Goal: Find specific page/section: Find specific page/section

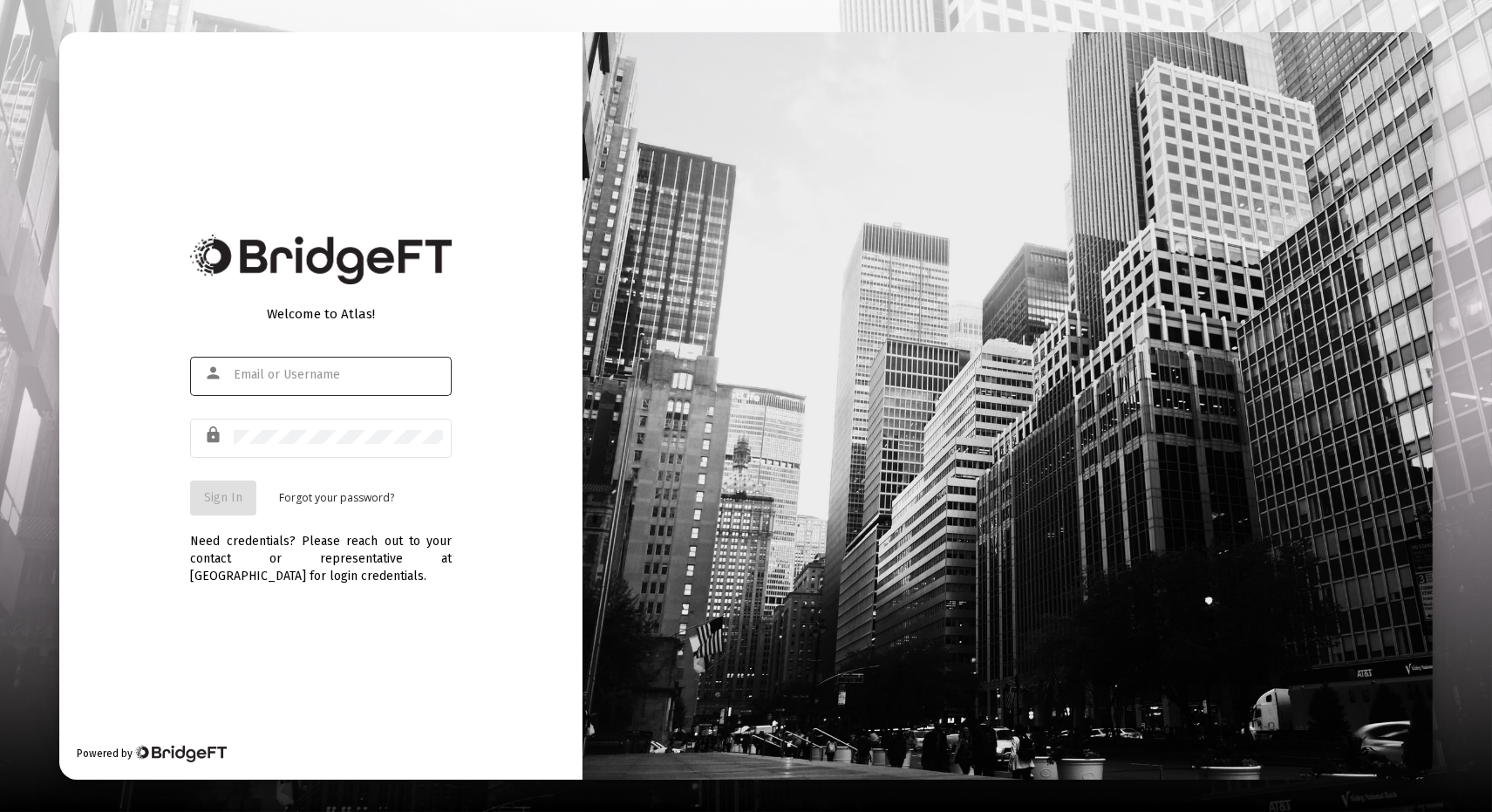
click at [276, 381] on input "text" at bounding box center [338, 375] width 209 height 14
type input "m"
click at [323, 369] on input "text" at bounding box center [338, 375] width 209 height 14
type input "[EMAIL_ADDRESS][DOMAIN_NAME]"
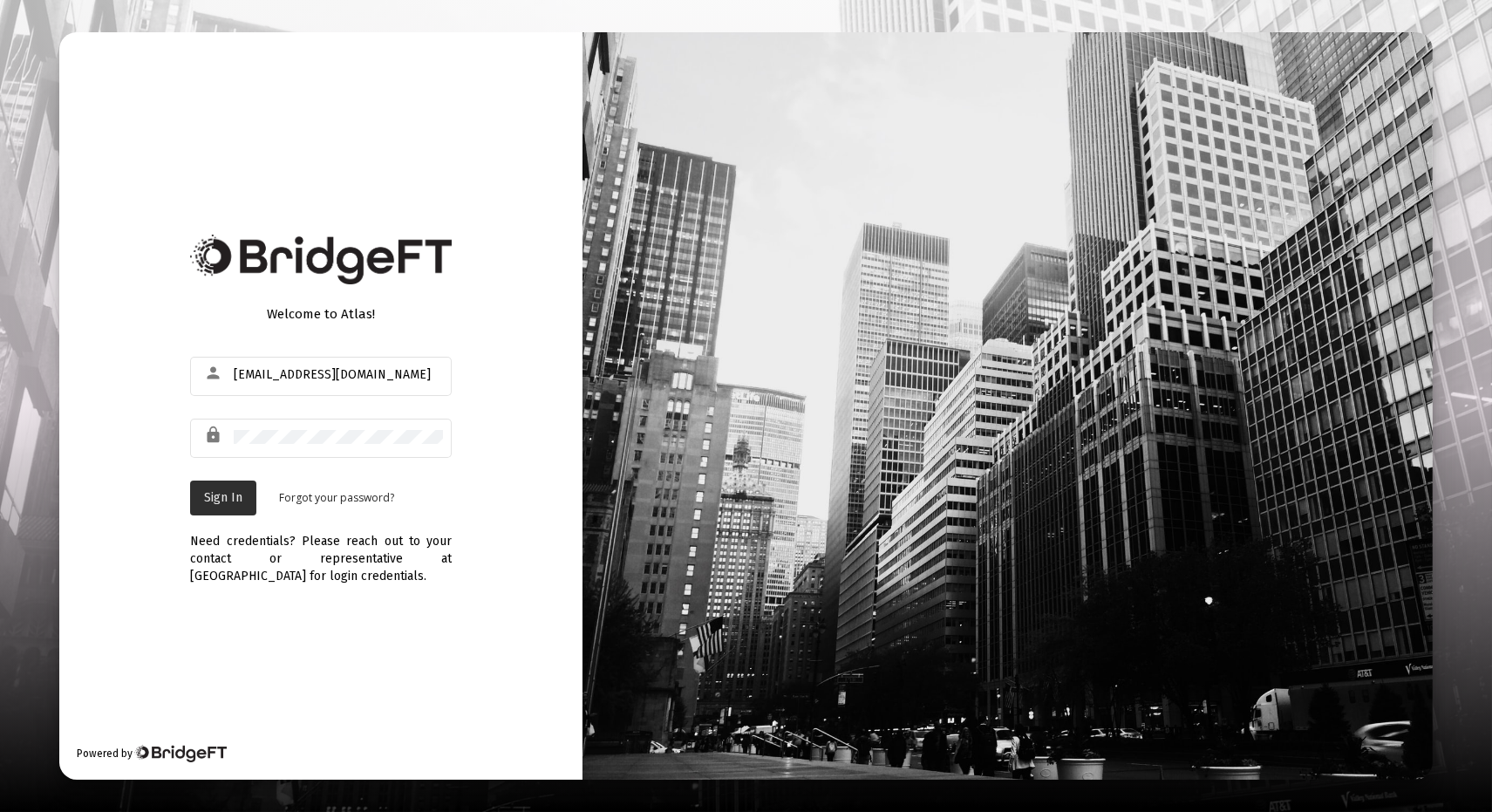
click at [224, 491] on span "Sign In" at bounding box center [222, 497] width 38 height 15
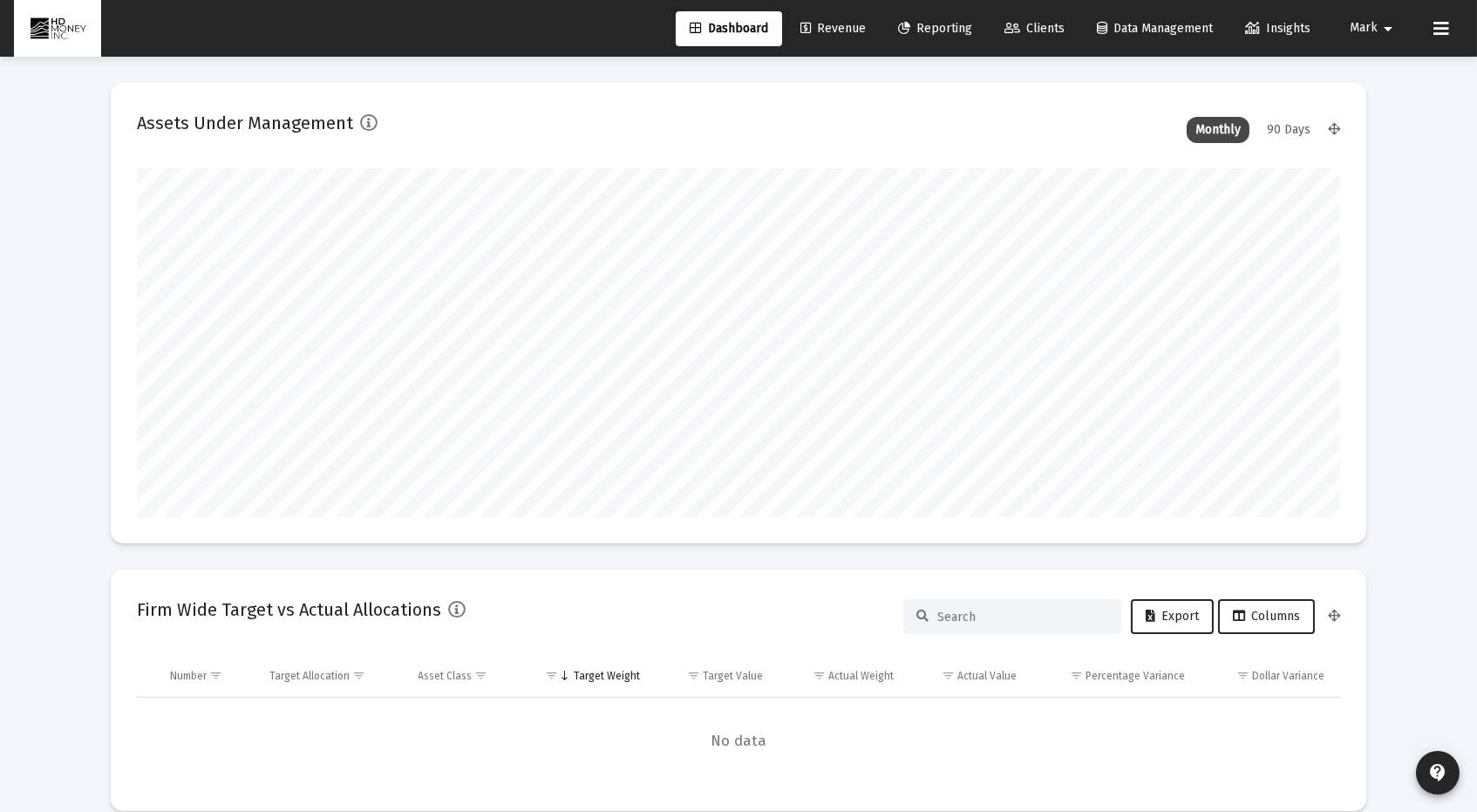
scroll to position [349, 647]
type input "[DATE]"
click at [831, 28] on span "Revenue" at bounding box center [833, 28] width 66 height 15
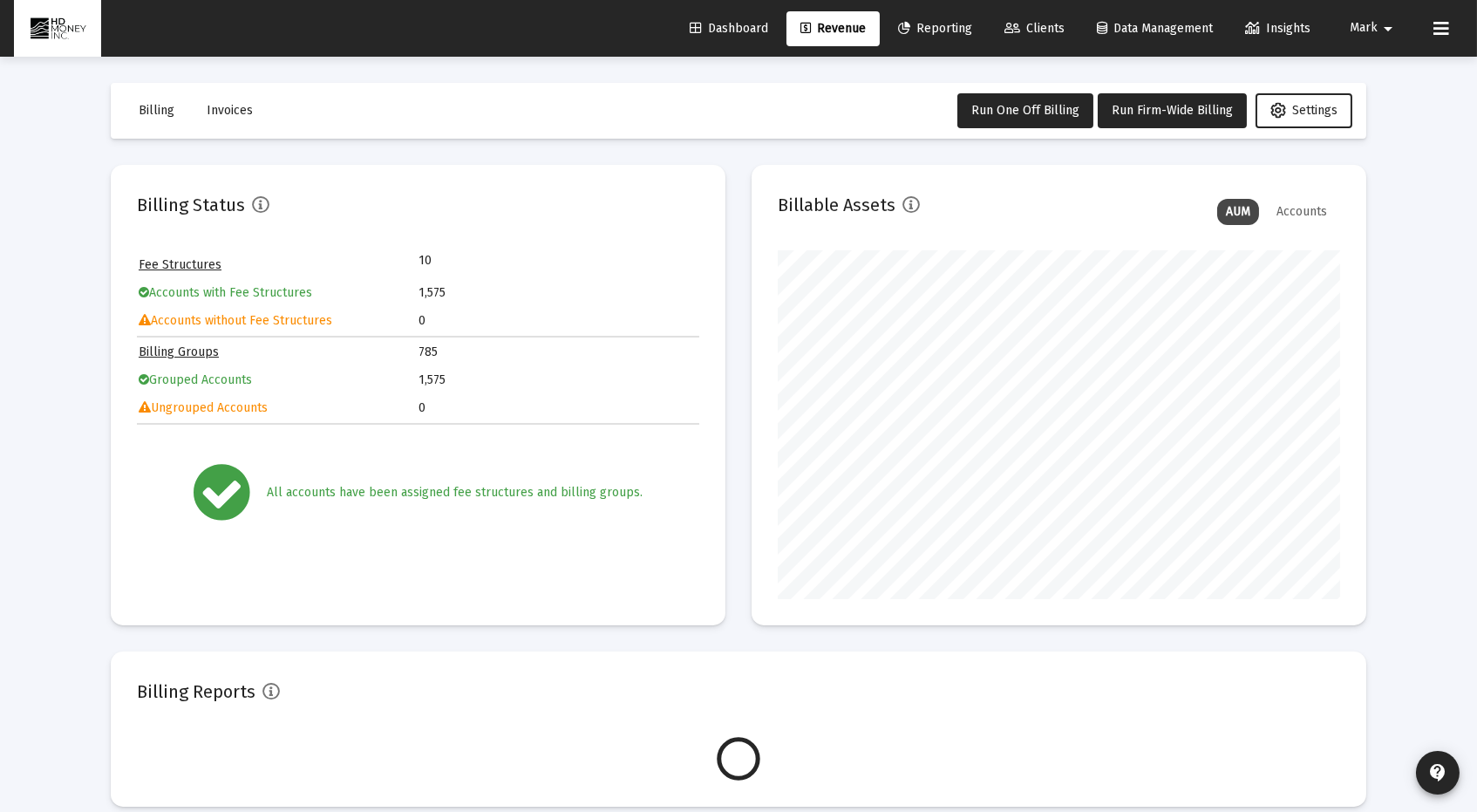
scroll to position [349, 562]
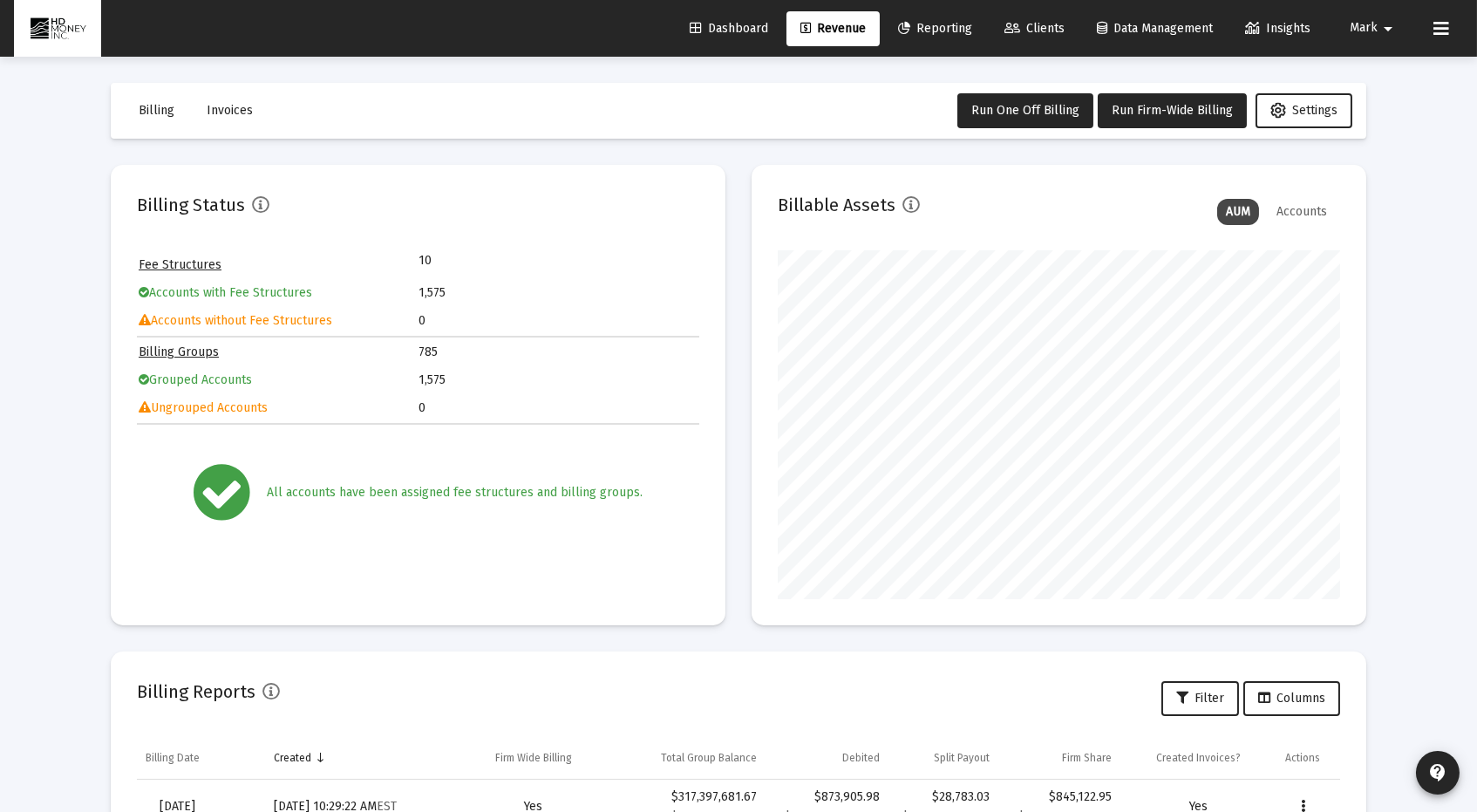
click at [1048, 25] on span "Clients" at bounding box center [1034, 28] width 60 height 15
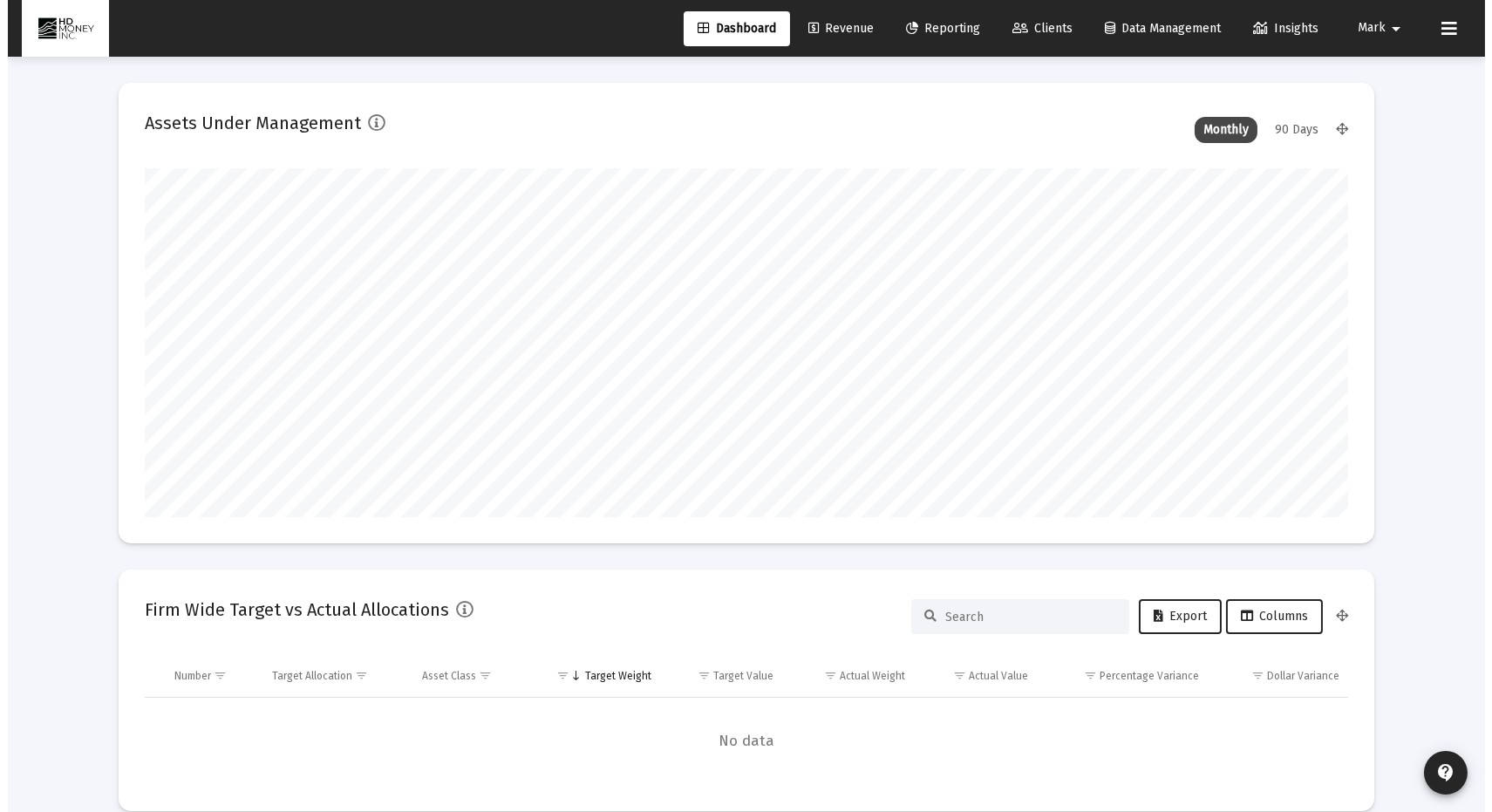
scroll to position [349, 562]
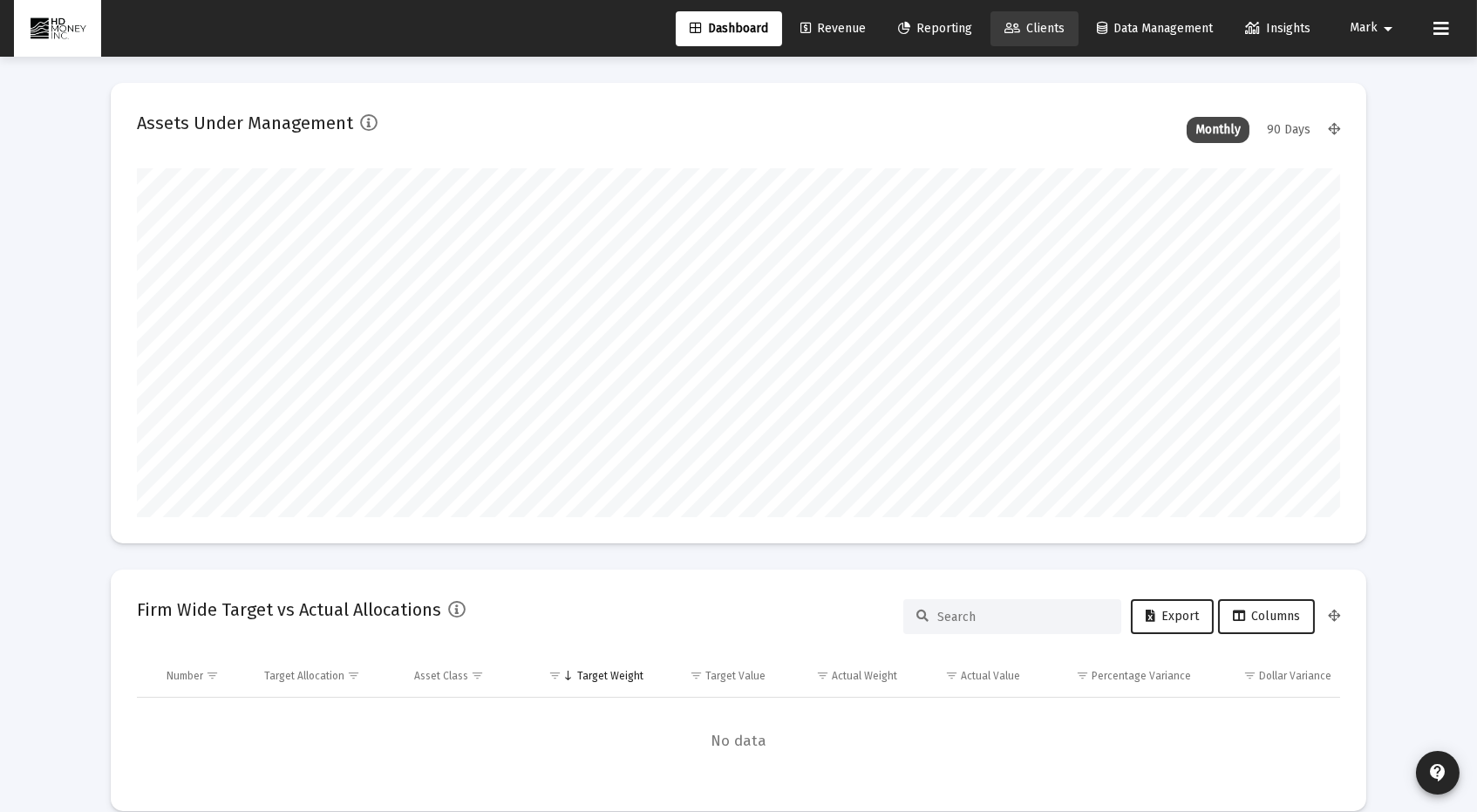
click at [1048, 21] on span "Clients" at bounding box center [1034, 28] width 60 height 15
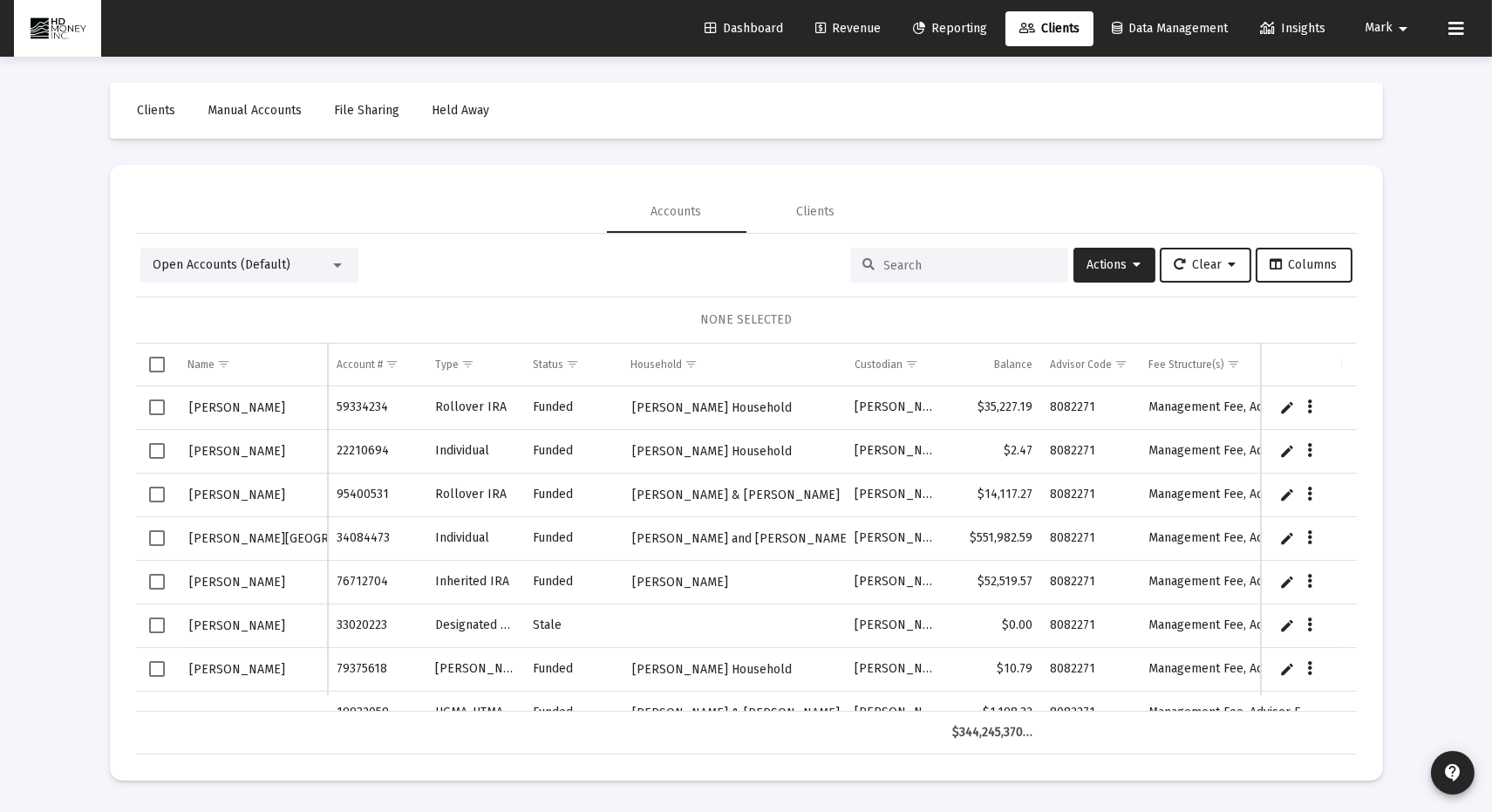
click at [954, 263] on input at bounding box center [969, 265] width 171 height 15
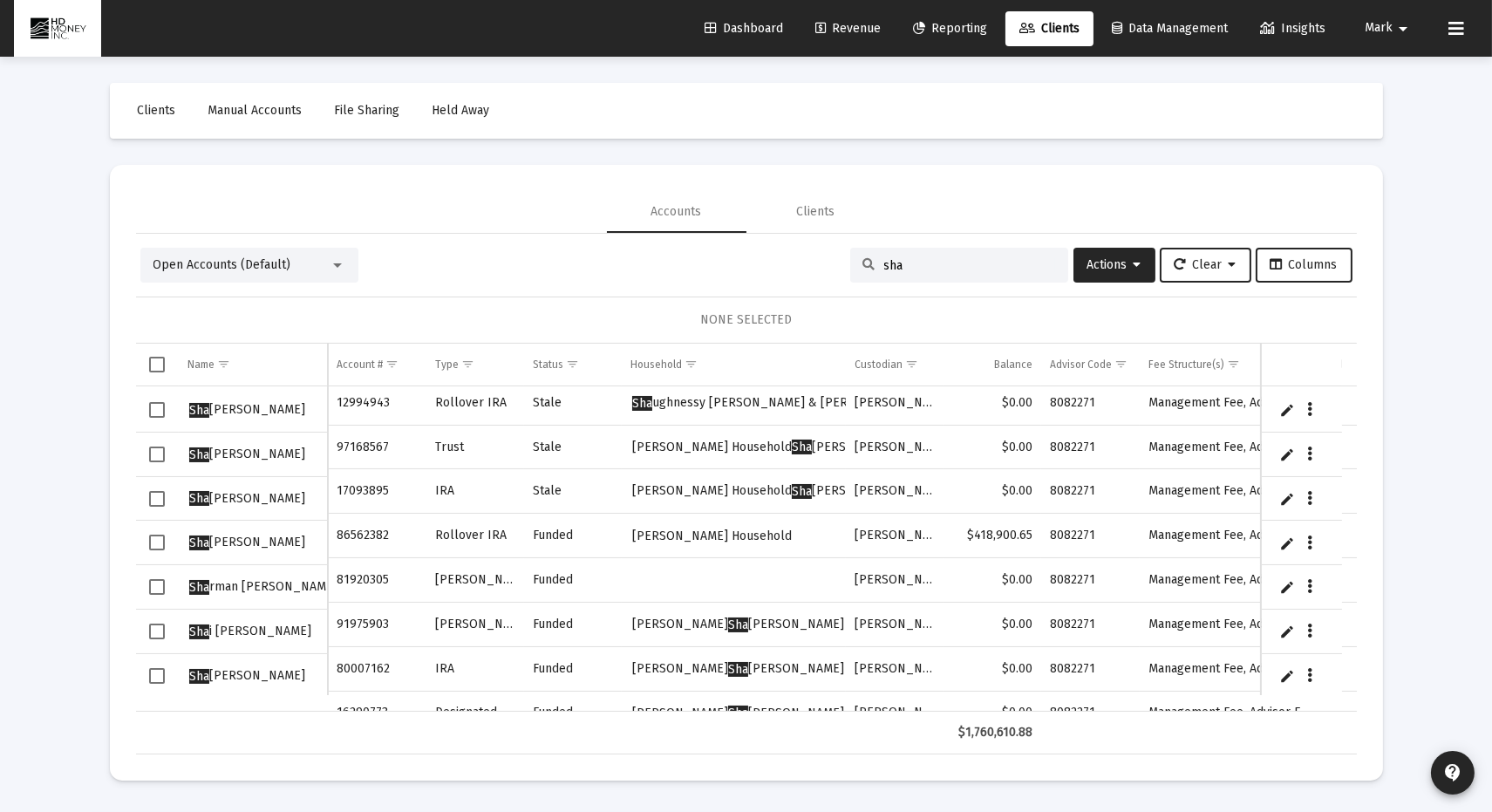
scroll to position [401, 0]
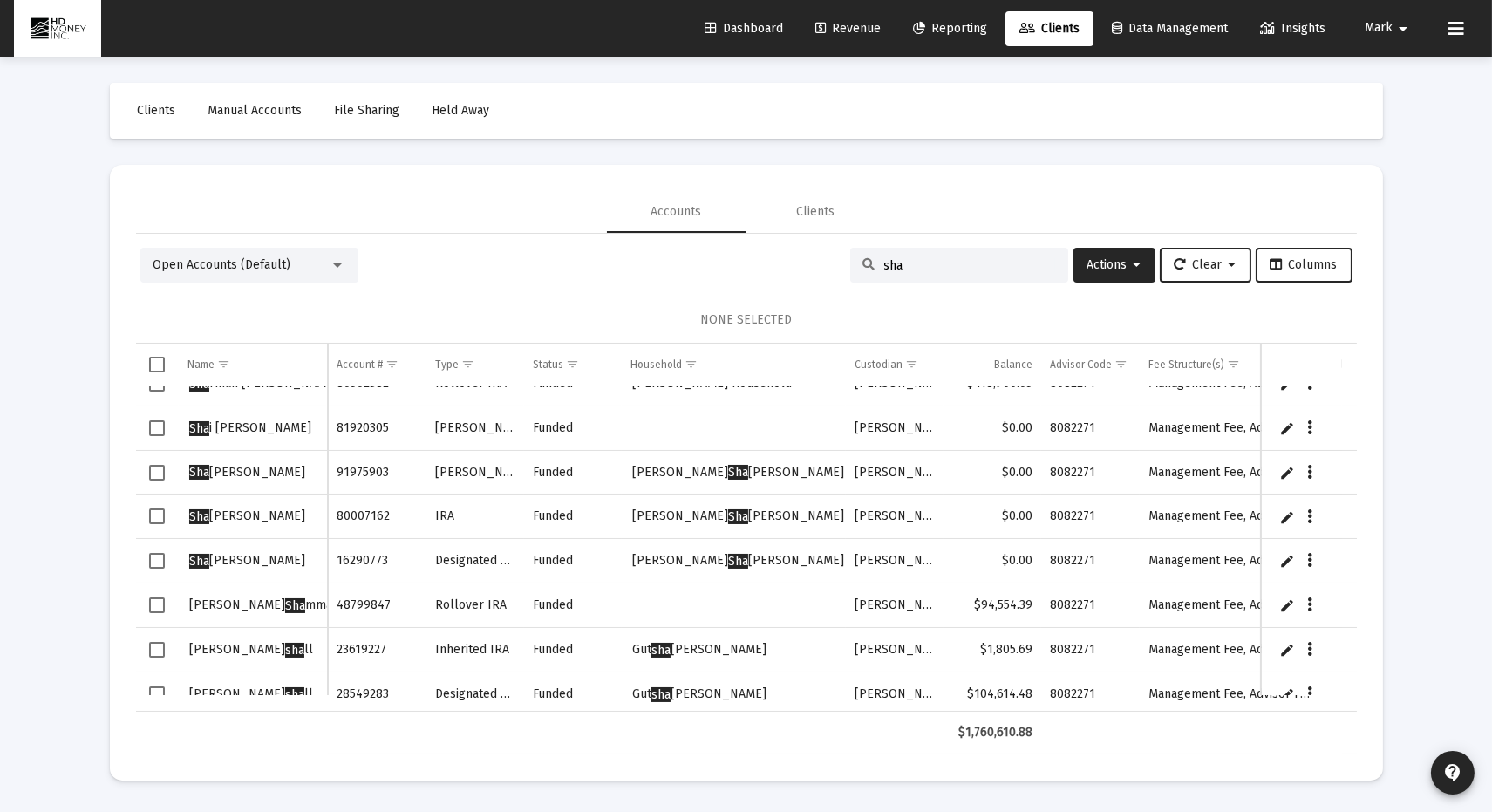
click at [157, 608] on span "Select row" at bounding box center [157, 605] width 16 height 16
click at [634, 601] on td "Data grid" at bounding box center [733, 606] width 224 height 44
drag, startPoint x: 636, startPoint y: 602, endPoint x: 789, endPoint y: 608, distance: 153.1
click at [789, 608] on td "Data grid" at bounding box center [733, 606] width 224 height 44
click at [1098, 271] on span "Actions" at bounding box center [1114, 264] width 54 height 15
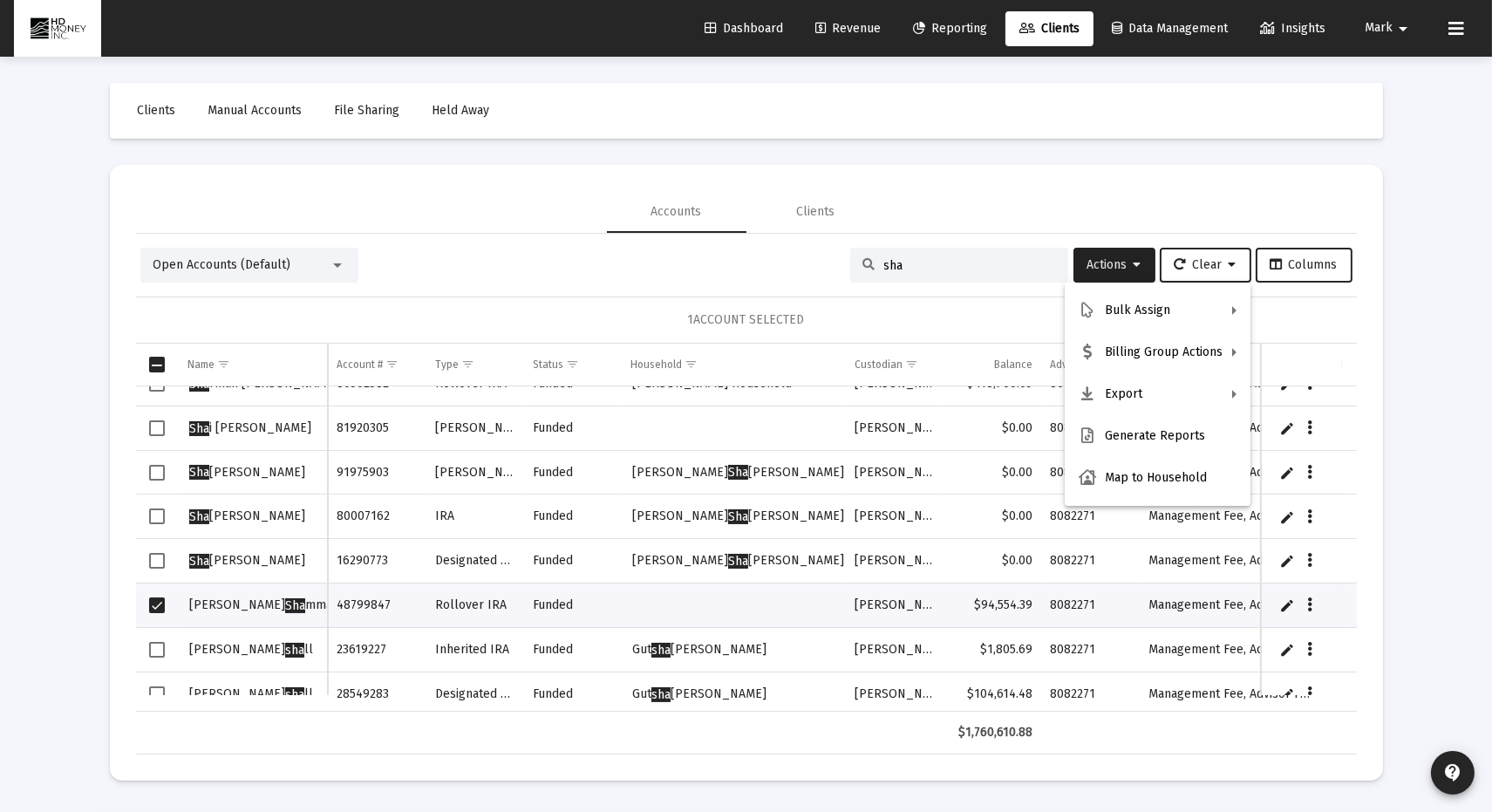
click at [684, 608] on div at bounding box center [746, 406] width 1492 height 812
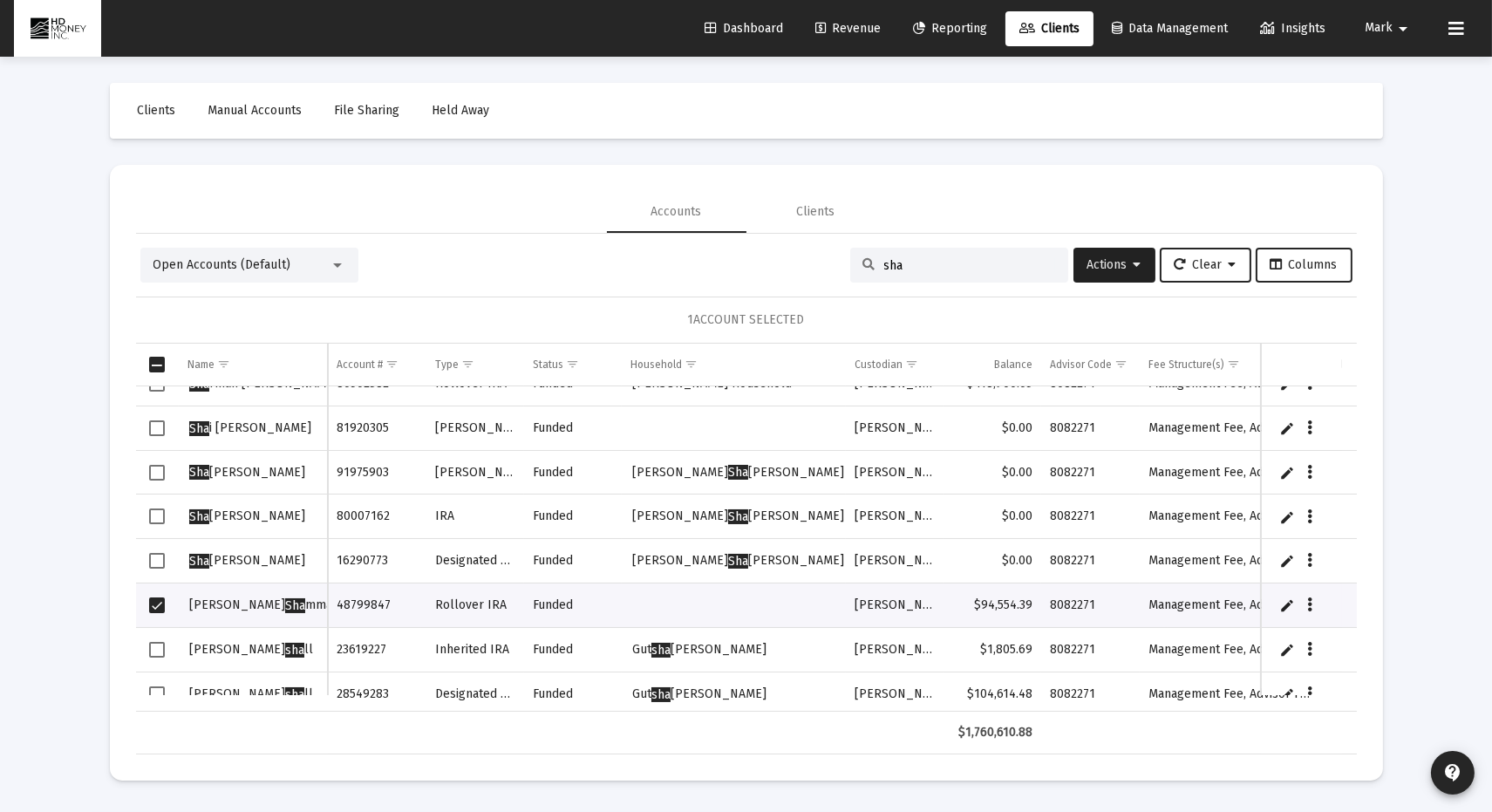
click at [924, 258] on input "sha" at bounding box center [969, 265] width 171 height 15
click at [911, 267] on input "sha" at bounding box center [969, 265] width 171 height 15
type input "s"
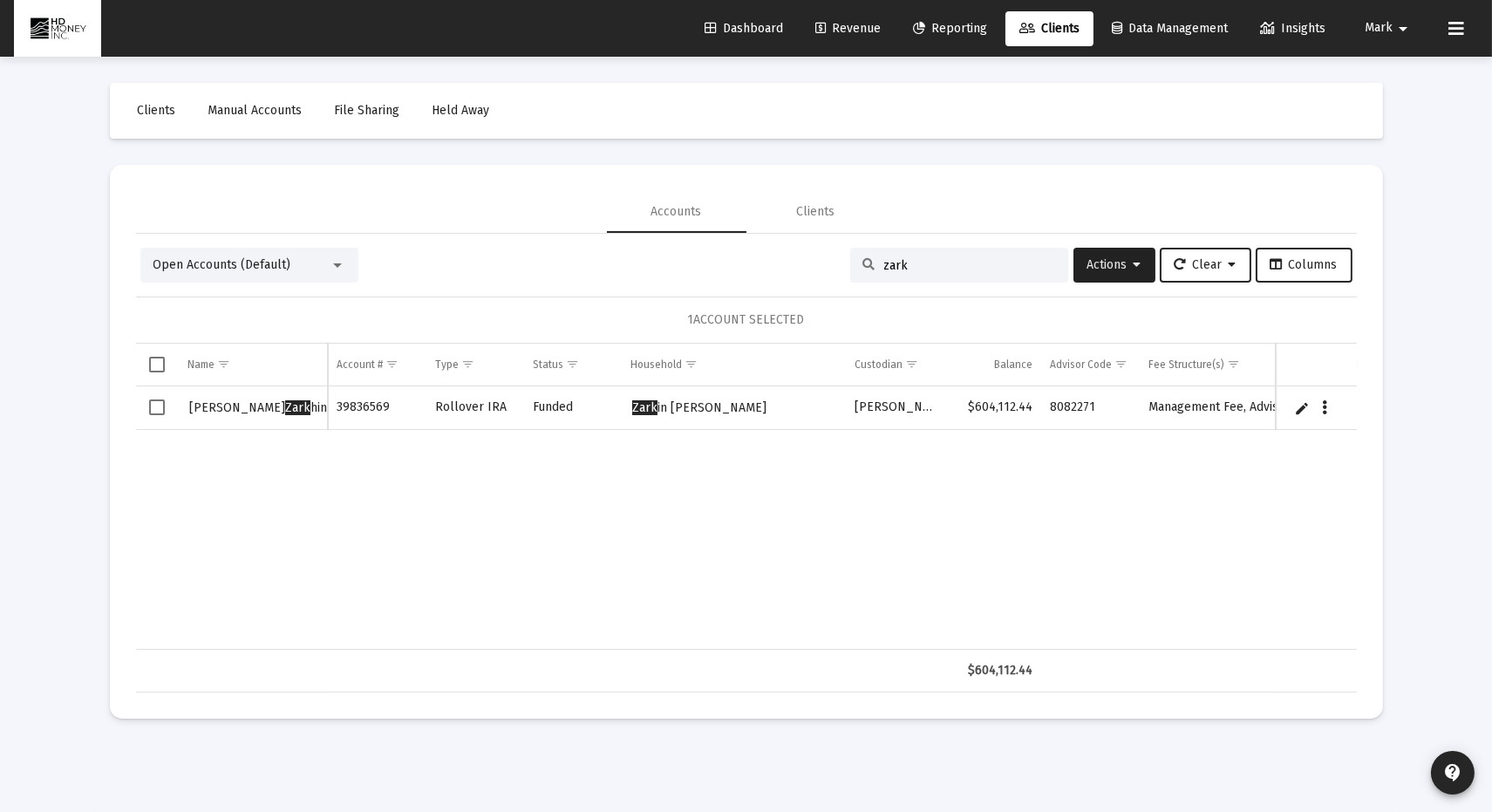
type input "zark"
